Goal: Task Accomplishment & Management: Manage account settings

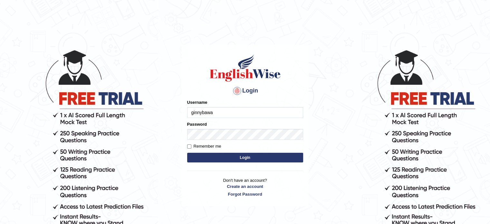
type input "ginnybawa"
type input "84618461"
